Goal: Information Seeking & Learning: Understand process/instructions

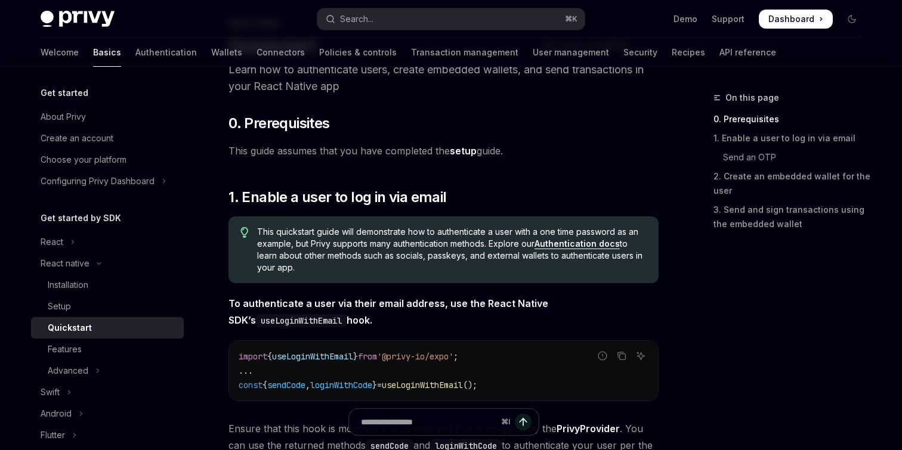
scroll to position [75, 0]
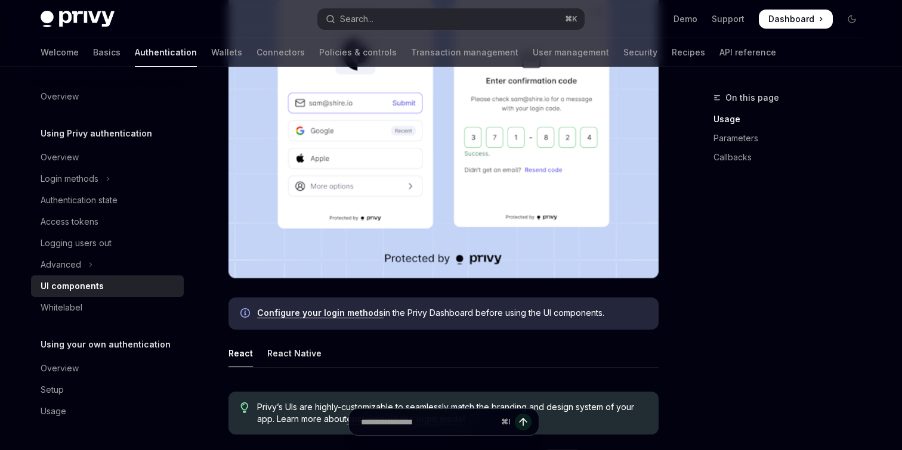
scroll to position [267, 0]
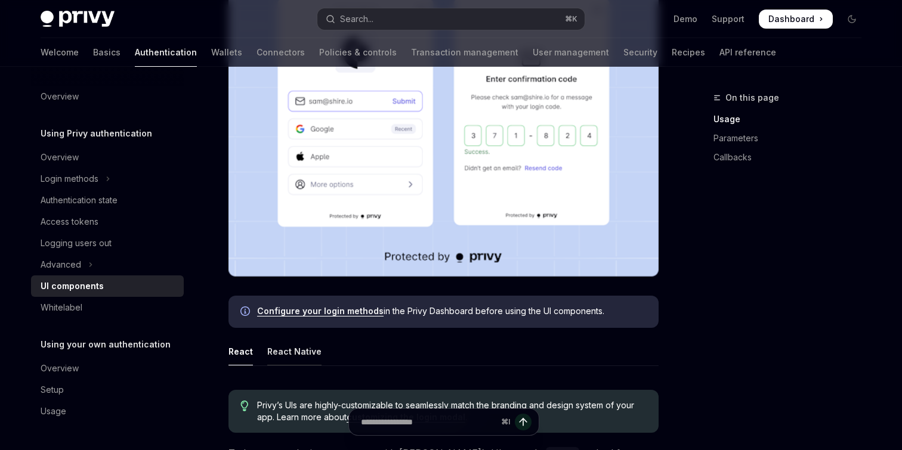
click at [301, 356] on div "React Native" at bounding box center [294, 352] width 54 height 28
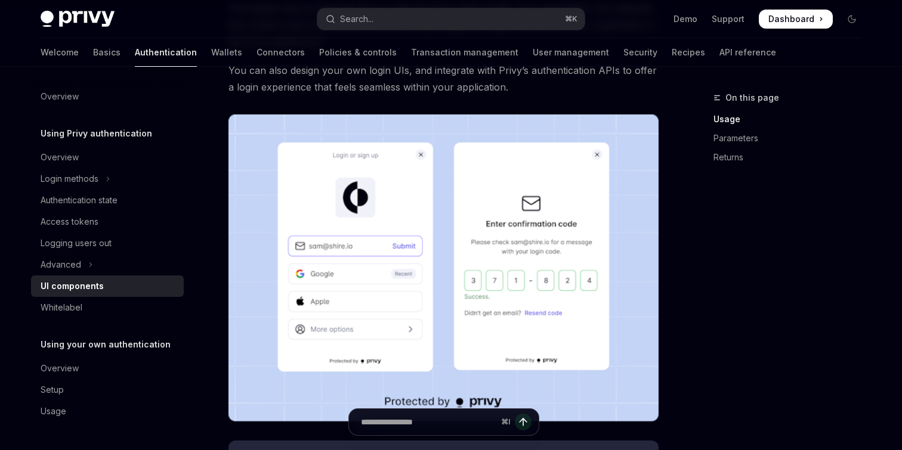
scroll to position [187, 0]
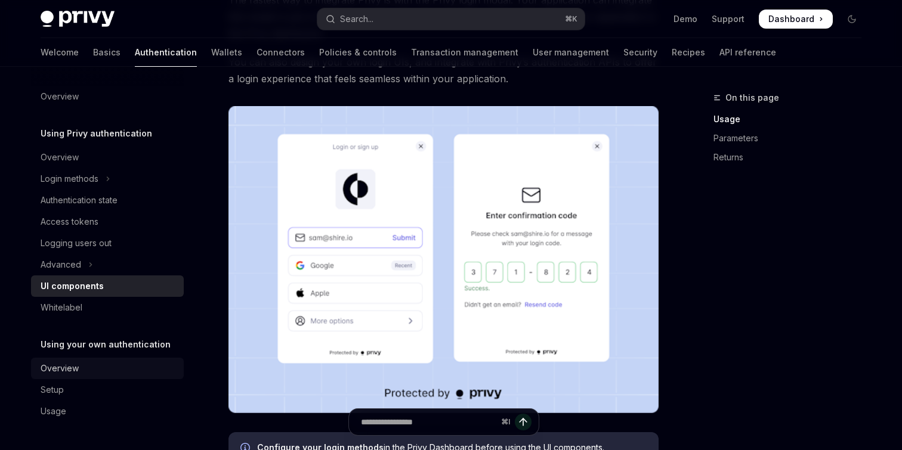
click at [82, 360] on link "Overview" at bounding box center [107, 368] width 153 height 21
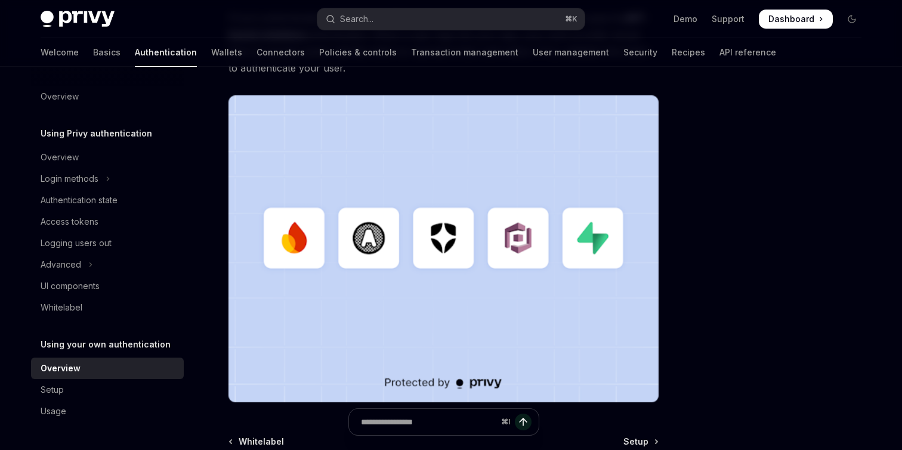
scroll to position [293, 0]
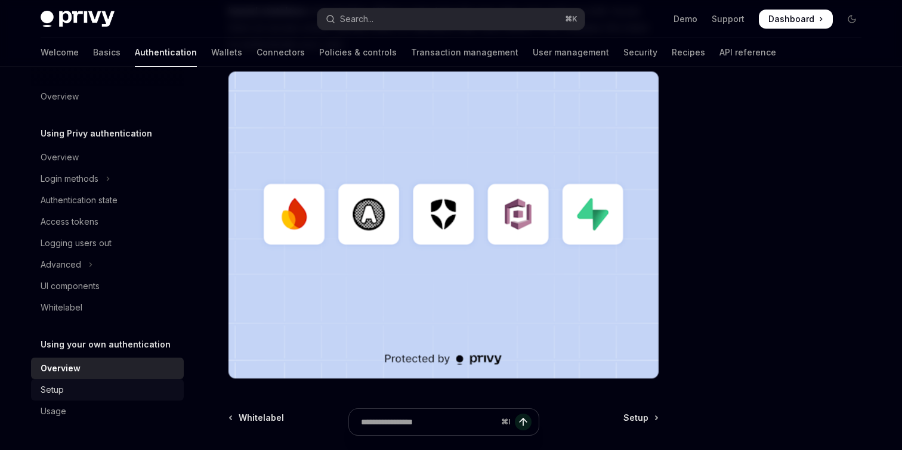
click at [86, 388] on div "Setup" at bounding box center [109, 390] width 136 height 14
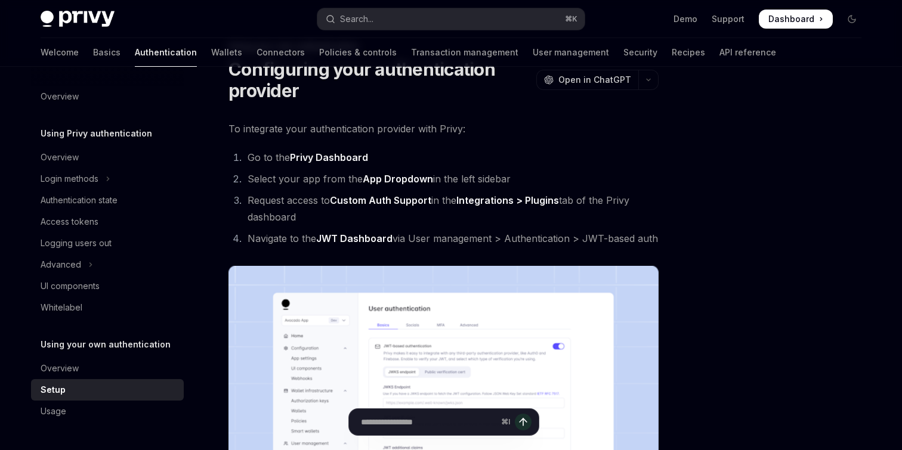
scroll to position [122, 0]
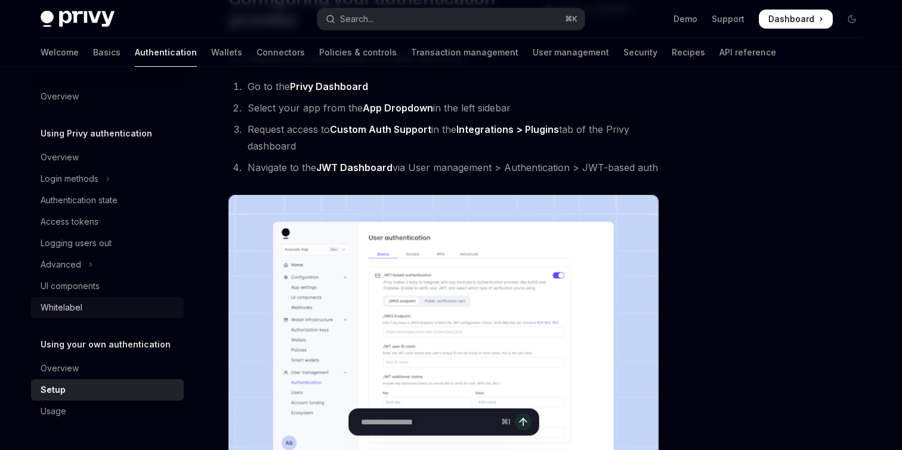
click at [96, 301] on div "Whitelabel" at bounding box center [109, 308] width 136 height 14
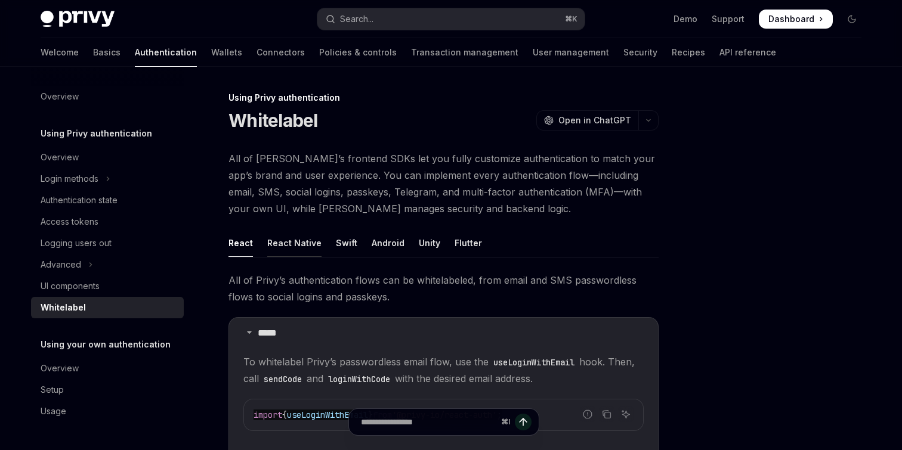
click at [310, 236] on div "React Native" at bounding box center [294, 243] width 54 height 28
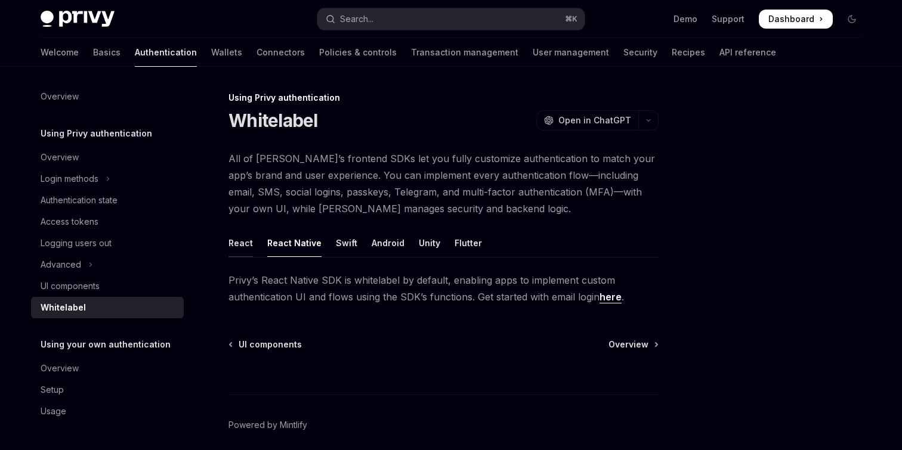
click at [250, 250] on div "React" at bounding box center [240, 243] width 24 height 28
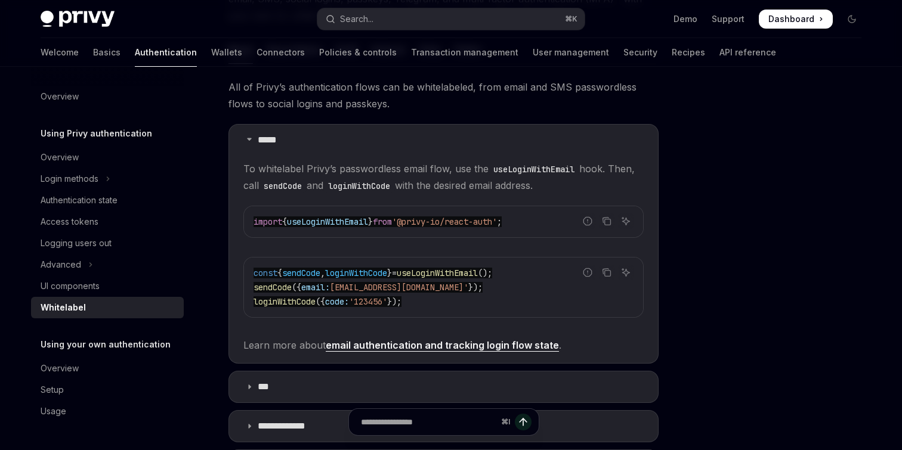
scroll to position [194, 0]
click at [379, 310] on div "const { sendCode , loginWithCode } = useLoginWithEmail (); sendCode ({ email: […" at bounding box center [443, 286] width 399 height 60
click at [376, 301] on span "'123456'" at bounding box center [368, 300] width 38 height 11
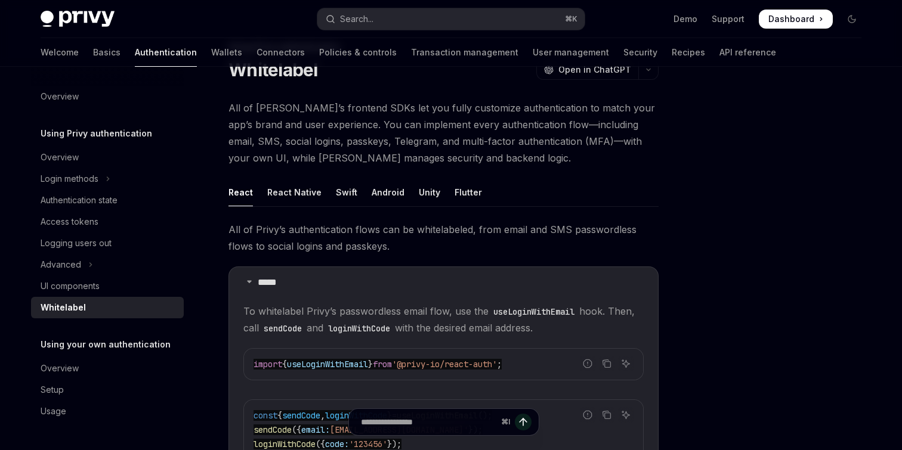
scroll to position [24, 0]
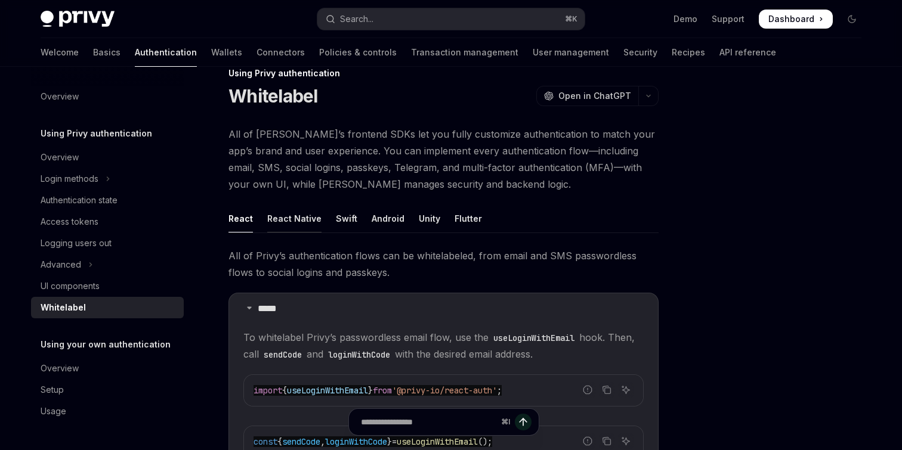
click at [296, 228] on div "React Native" at bounding box center [294, 219] width 54 height 28
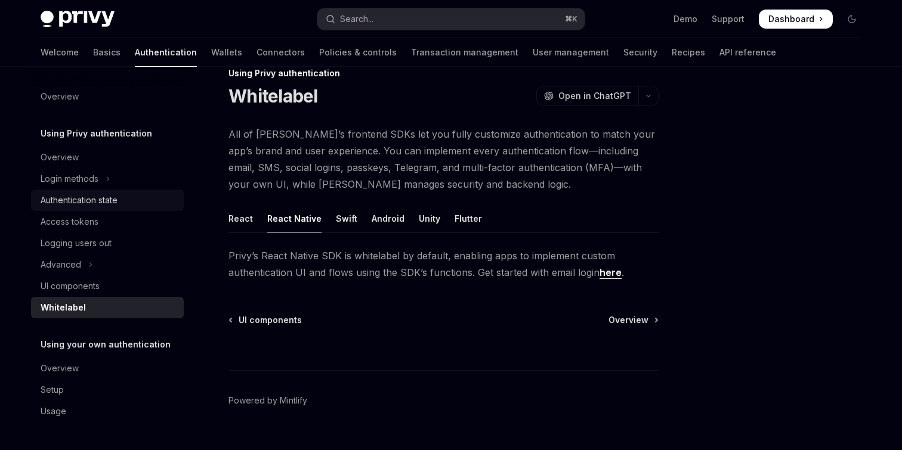
click at [120, 200] on div "Authentication state" at bounding box center [109, 200] width 136 height 14
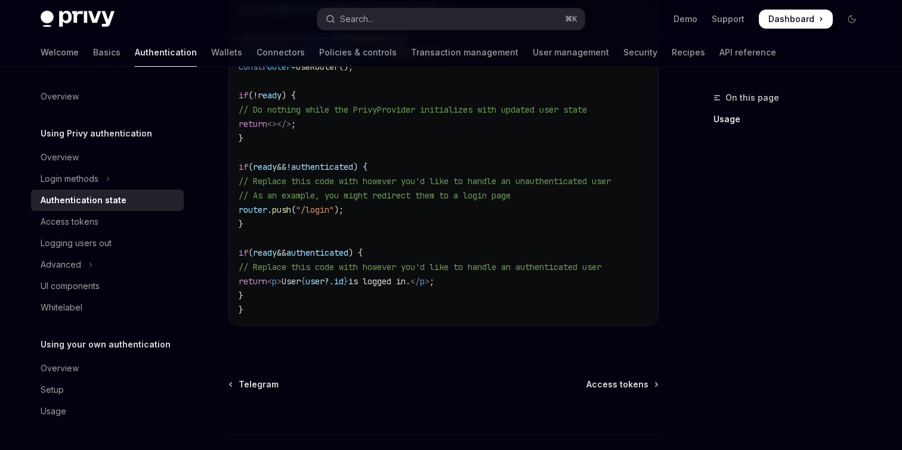
scroll to position [478, 0]
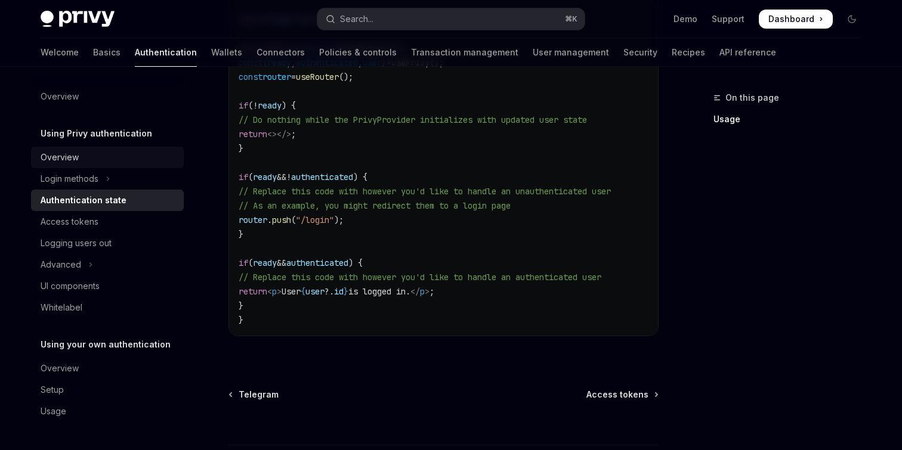
click at [116, 163] on div "Overview" at bounding box center [109, 157] width 136 height 14
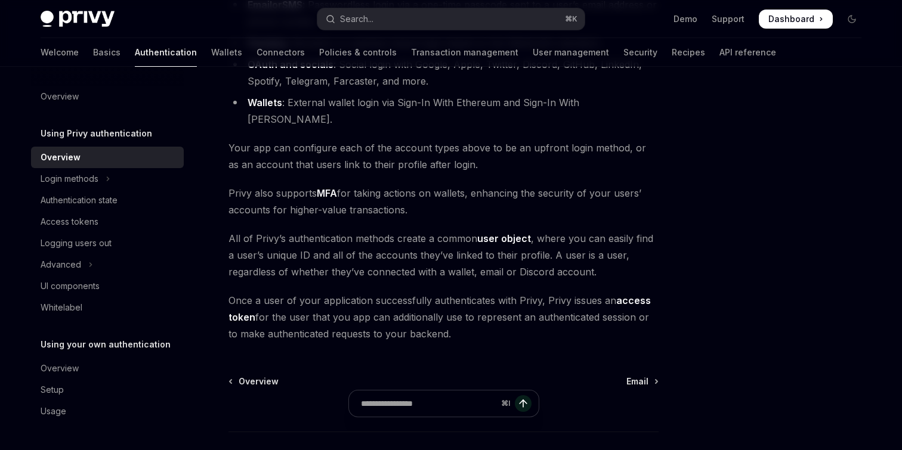
scroll to position [253, 0]
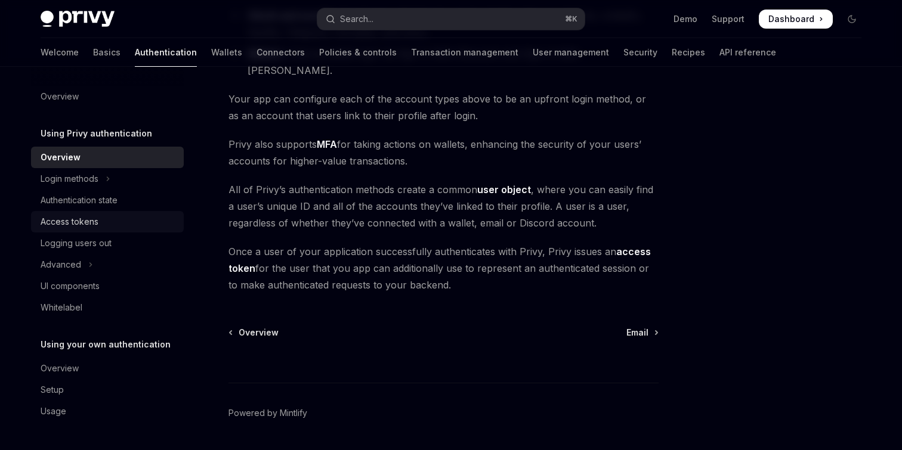
click at [89, 221] on div "Access tokens" at bounding box center [70, 222] width 58 height 14
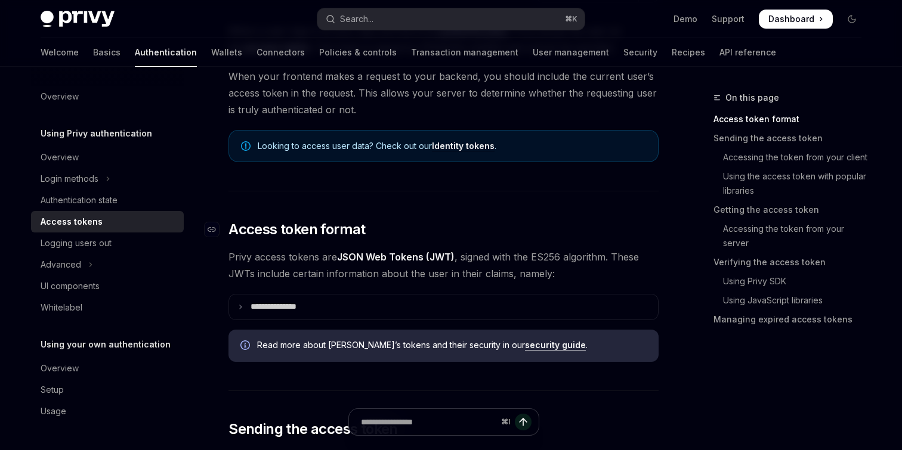
scroll to position [129, 0]
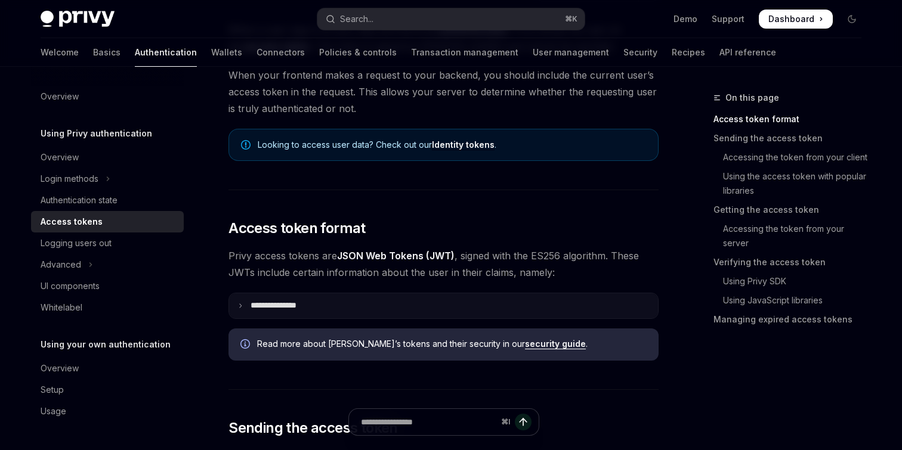
click at [312, 304] on p "**********" at bounding box center [282, 306] width 65 height 11
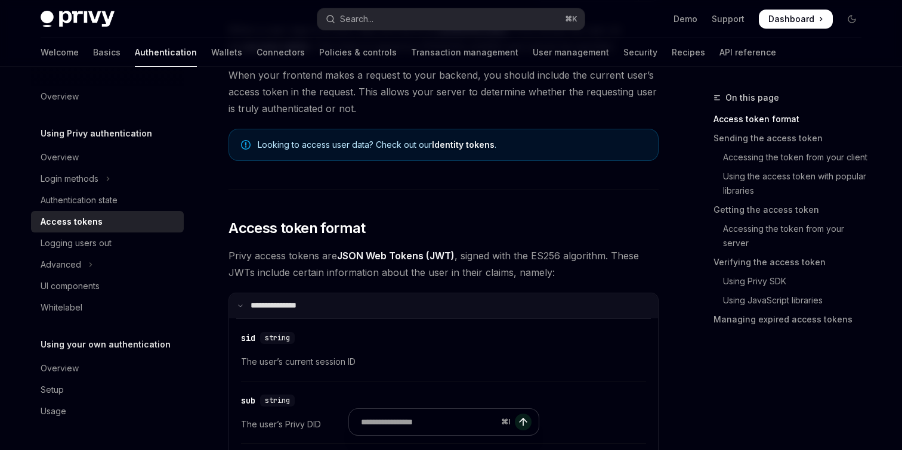
click at [312, 304] on summary "**********" at bounding box center [443, 305] width 429 height 25
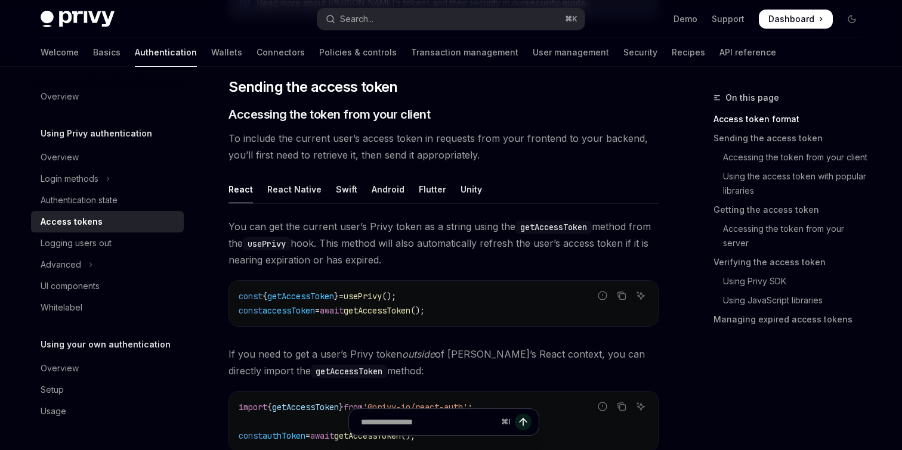
scroll to position [512, 0]
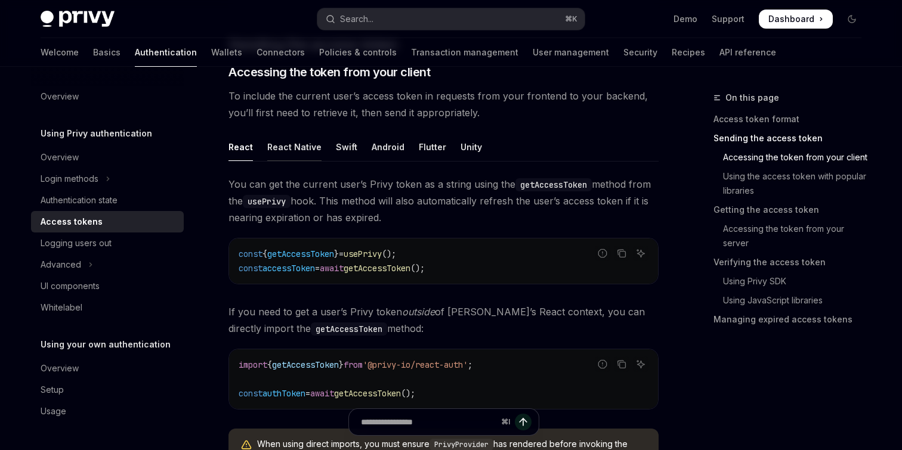
click at [292, 153] on div "React Native" at bounding box center [294, 147] width 54 height 28
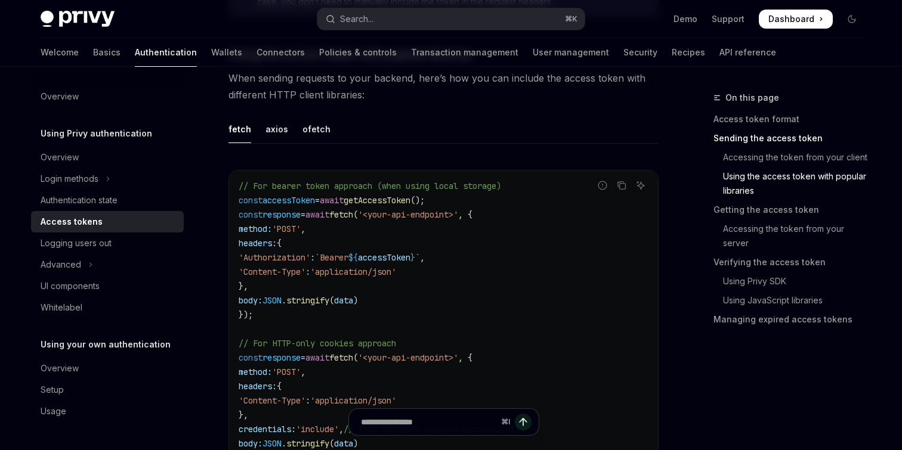
scroll to position [871, 0]
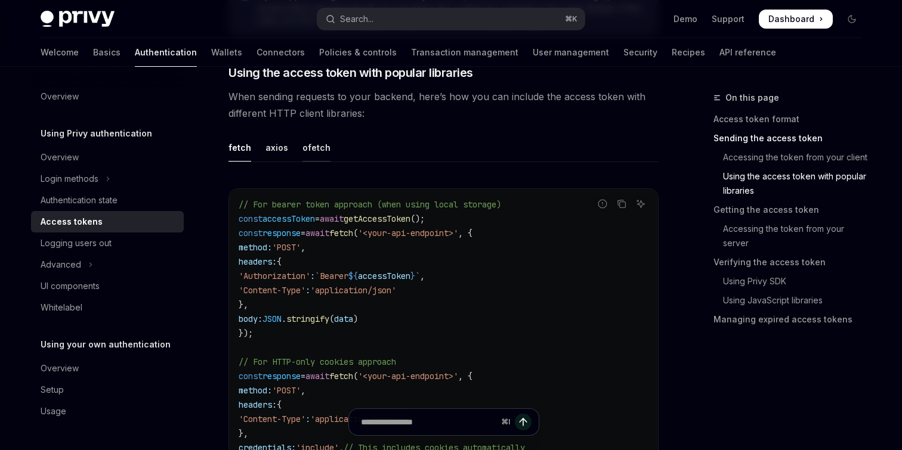
click at [317, 154] on div "ofetch" at bounding box center [316, 148] width 28 height 28
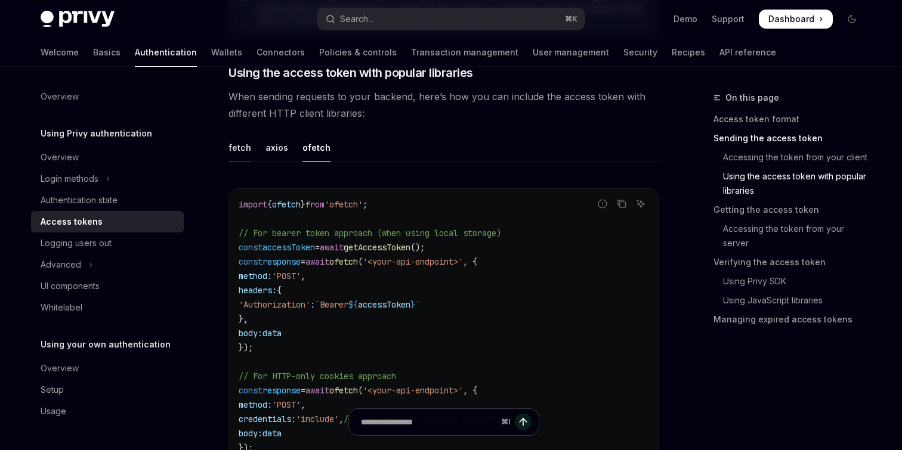
click at [246, 148] on div "fetch" at bounding box center [239, 148] width 23 height 28
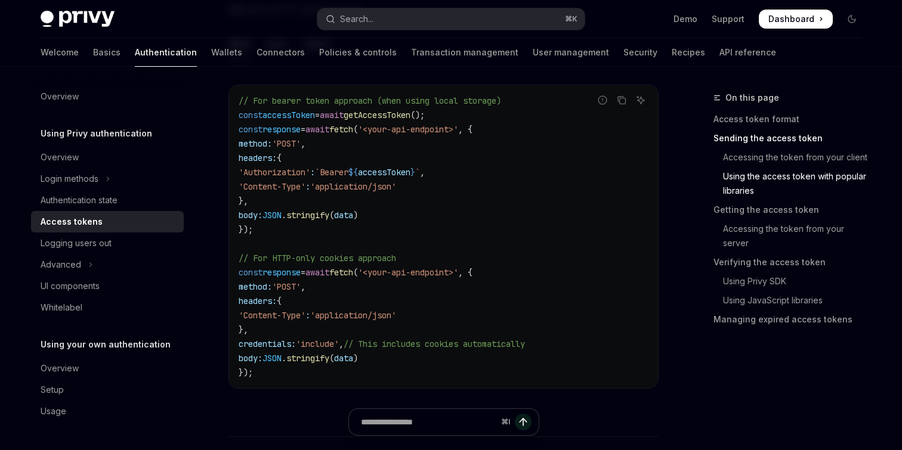
scroll to position [1027, 0]
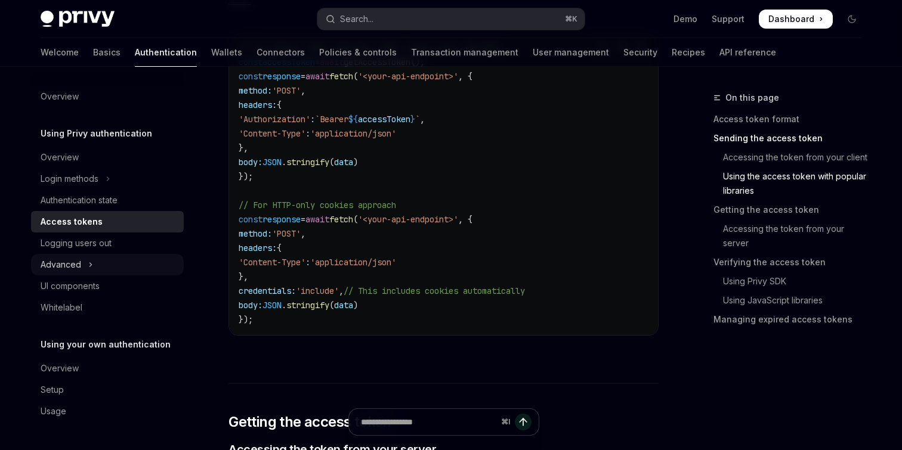
click at [89, 264] on icon "Toggle Advanced section" at bounding box center [90, 265] width 5 height 14
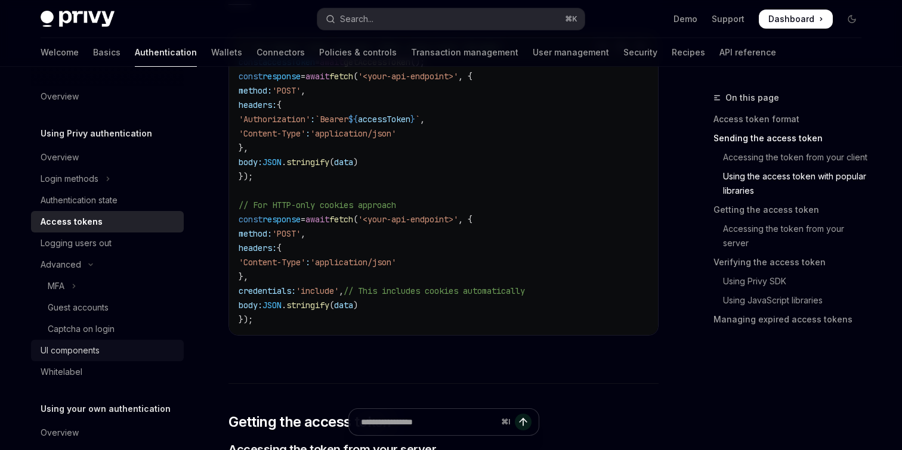
click at [105, 340] on link "UI components" at bounding box center [107, 350] width 153 height 21
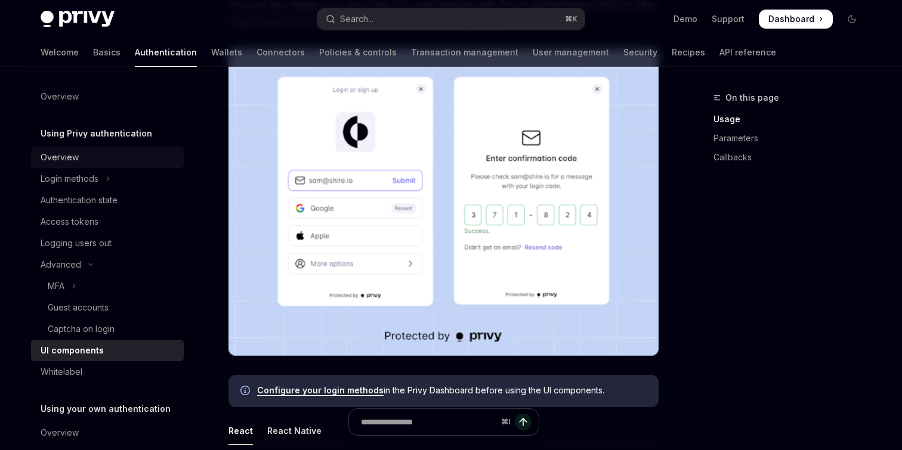
click at [91, 154] on div "Overview" at bounding box center [109, 157] width 136 height 14
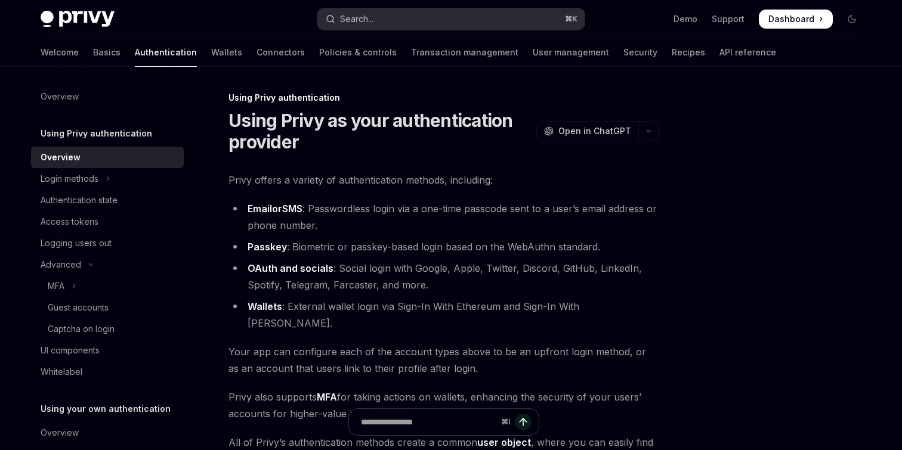
click at [361, 26] on button "Search... ⌘ K" at bounding box center [450, 18] width 267 height 21
click at [149, 54] on div "Welcome Basics Authentication Wallets Connectors Policies & controls Transactio…" at bounding box center [408, 52] width 735 height 29
click at [211, 54] on link "Wallets" at bounding box center [226, 52] width 31 height 29
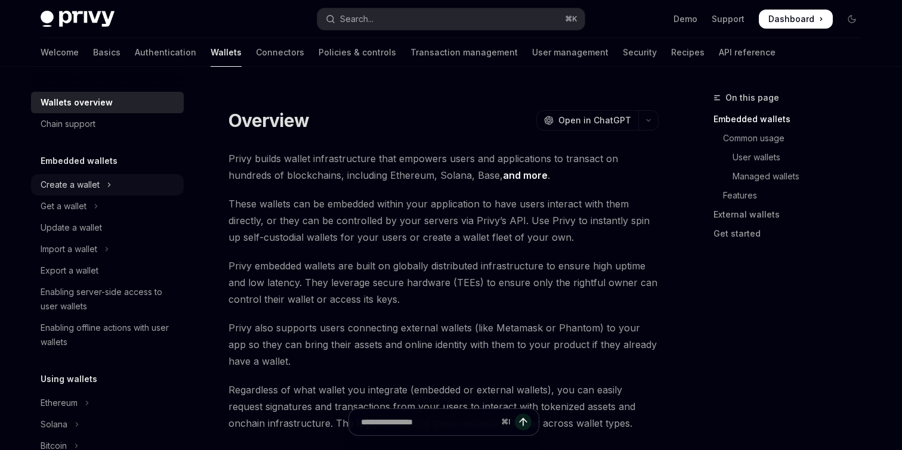
click at [92, 183] on div "Create a wallet" at bounding box center [70, 185] width 59 height 14
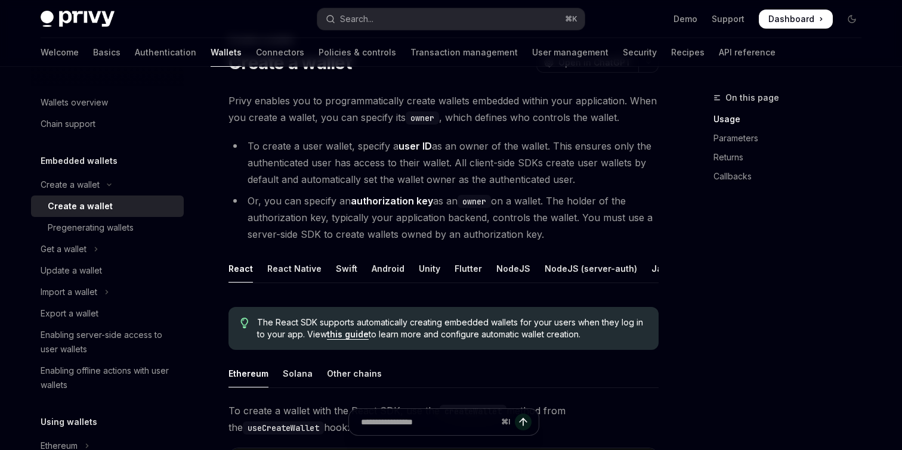
scroll to position [41, 0]
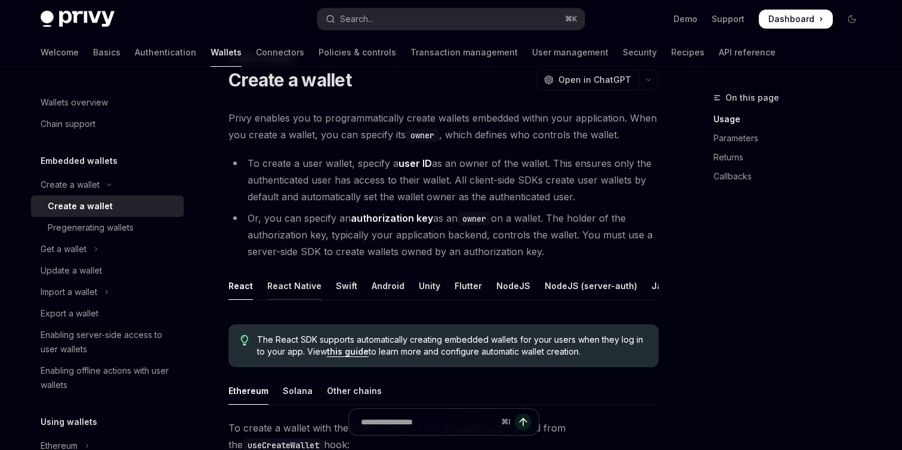
click at [304, 280] on div "React Native" at bounding box center [294, 286] width 54 height 28
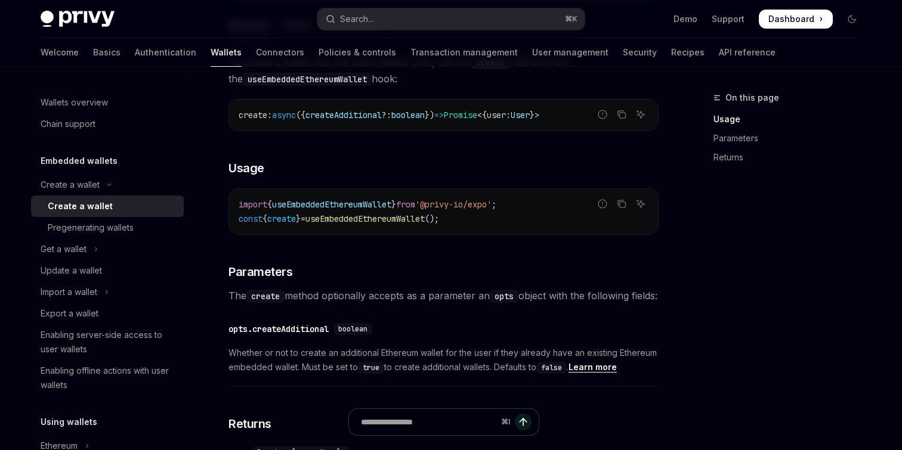
scroll to position [420, 0]
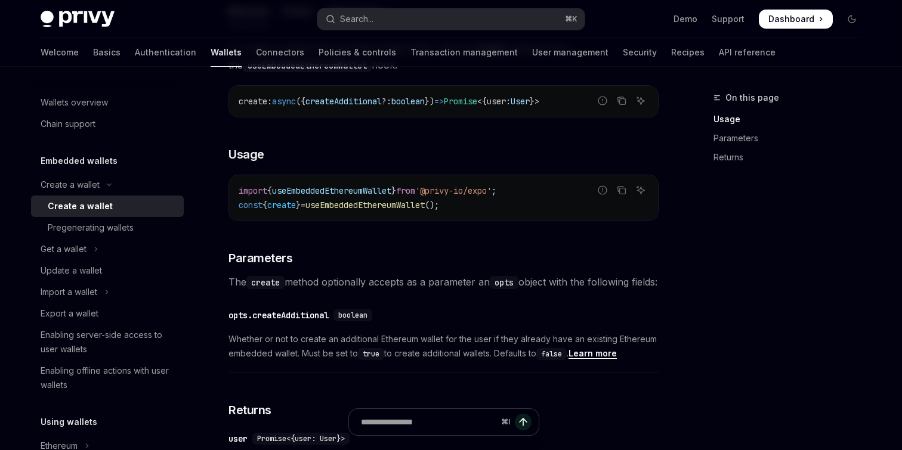
click at [335, 210] on span "useEmbeddedEthereumWallet" at bounding box center [364, 205] width 119 height 11
click at [352, 203] on span "useEmbeddedEthereumWallet" at bounding box center [364, 205] width 119 height 11
click at [379, 236] on div "To create a wallet with the React Native SDK, use the create method from the us…" at bounding box center [443, 264] width 430 height 448
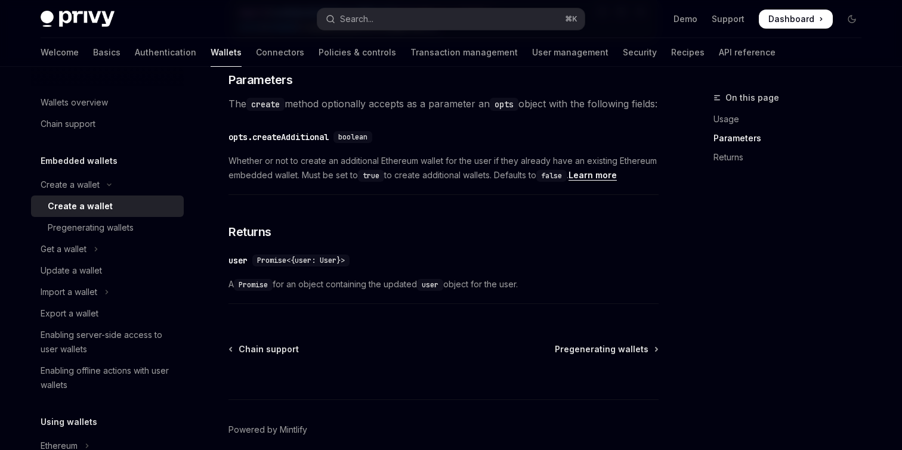
scroll to position [668, 0]
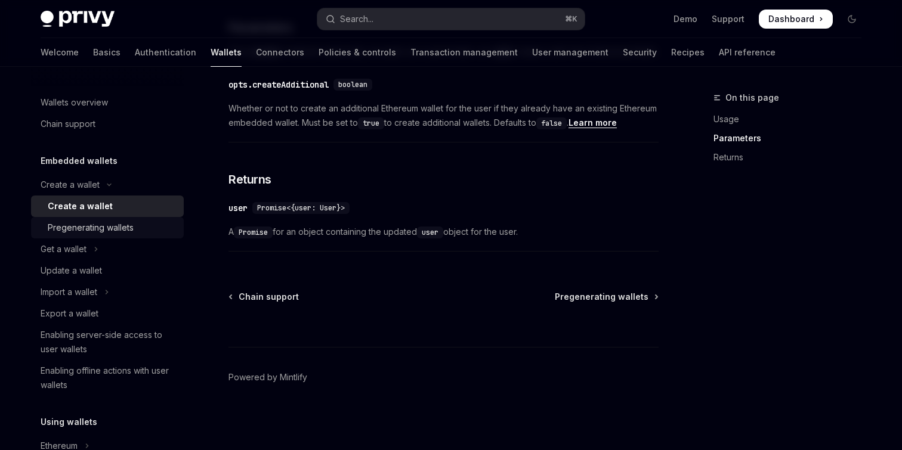
click at [138, 231] on div "Pregenerating wallets" at bounding box center [112, 228] width 129 height 14
type textarea "*"
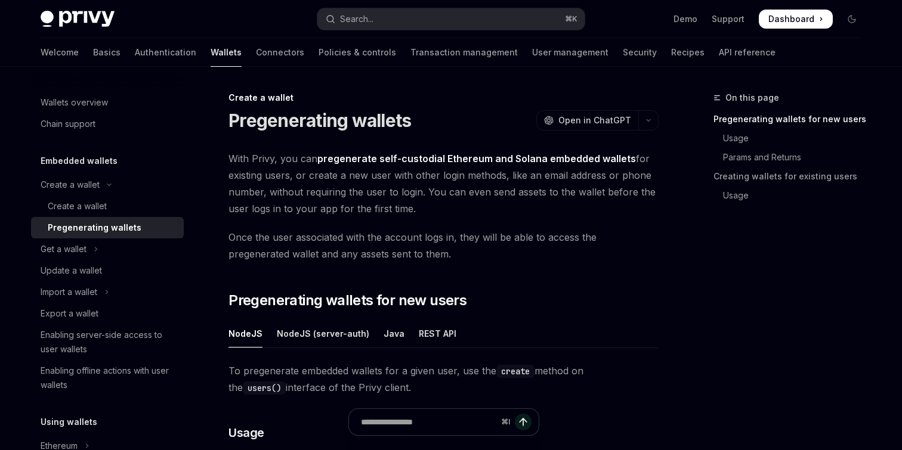
click at [576, 194] on span "With Privy, you can pregenerate self-custodial Ethereum and Solana embedded wal…" at bounding box center [443, 183] width 430 height 67
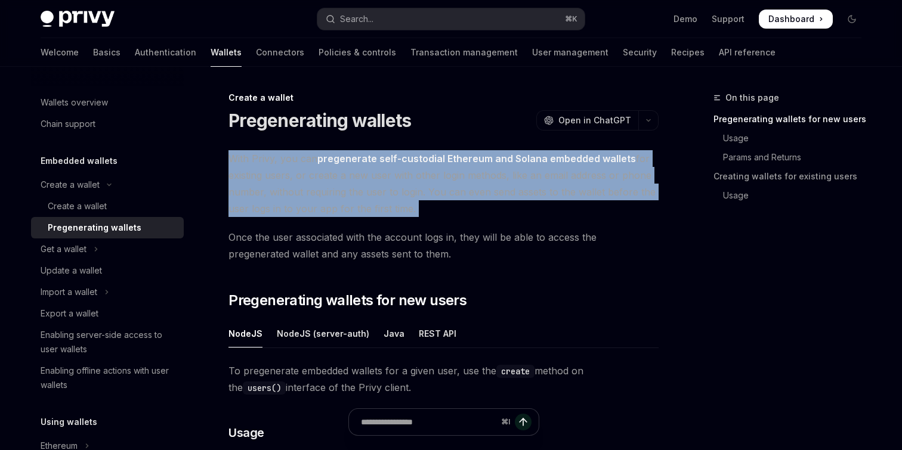
click at [576, 194] on span "With Privy, you can pregenerate self-custodial Ethereum and Solana embedded wal…" at bounding box center [443, 183] width 430 height 67
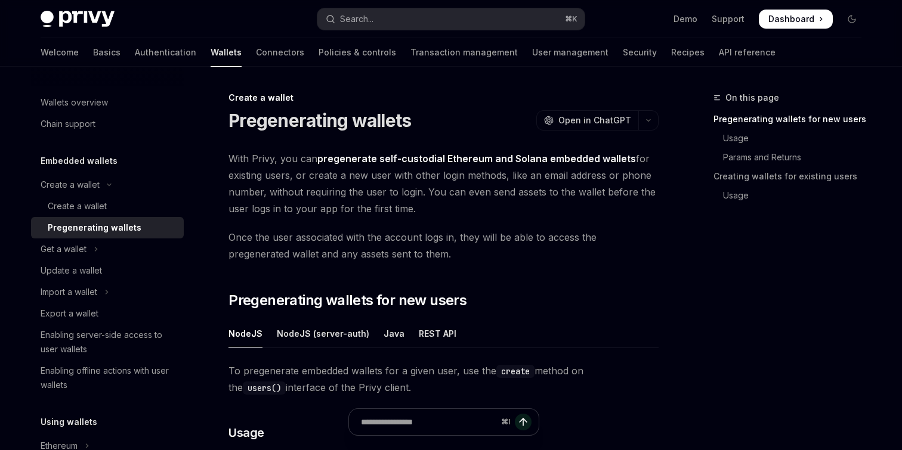
click at [472, 216] on span "With Privy, you can pregenerate self-custodial Ethereum and Solana embedded wal…" at bounding box center [443, 183] width 430 height 67
click at [434, 210] on span "With Privy, you can pregenerate self-custodial Ethereum and Solana embedded wal…" at bounding box center [443, 183] width 430 height 67
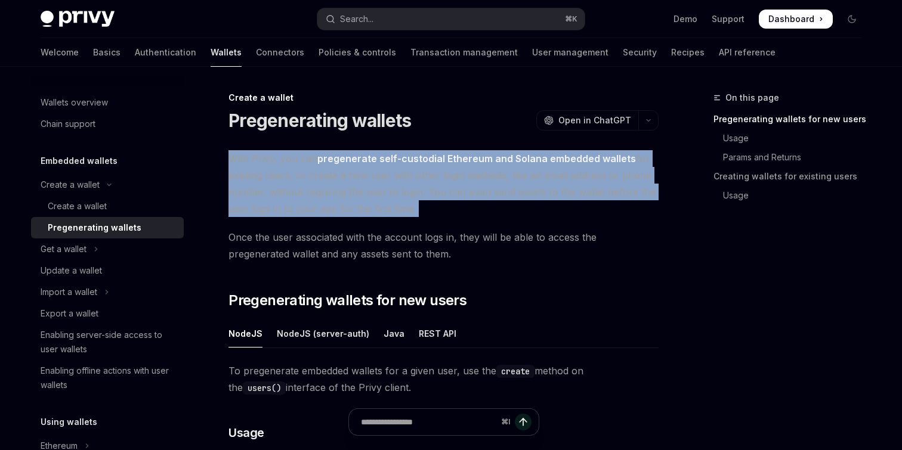
click at [434, 210] on span "With Privy, you can pregenerate self-custodial Ethereum and Solana embedded wal…" at bounding box center [443, 183] width 430 height 67
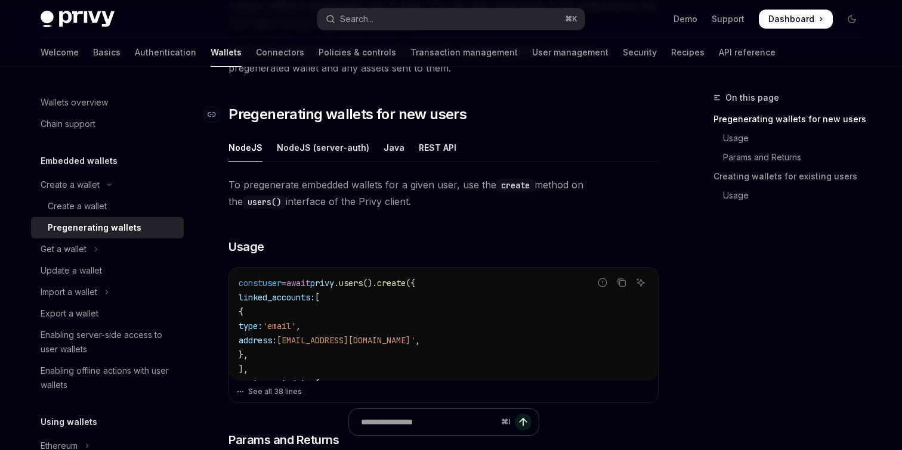
scroll to position [198, 0]
